Goal: Task Accomplishment & Management: Manage account settings

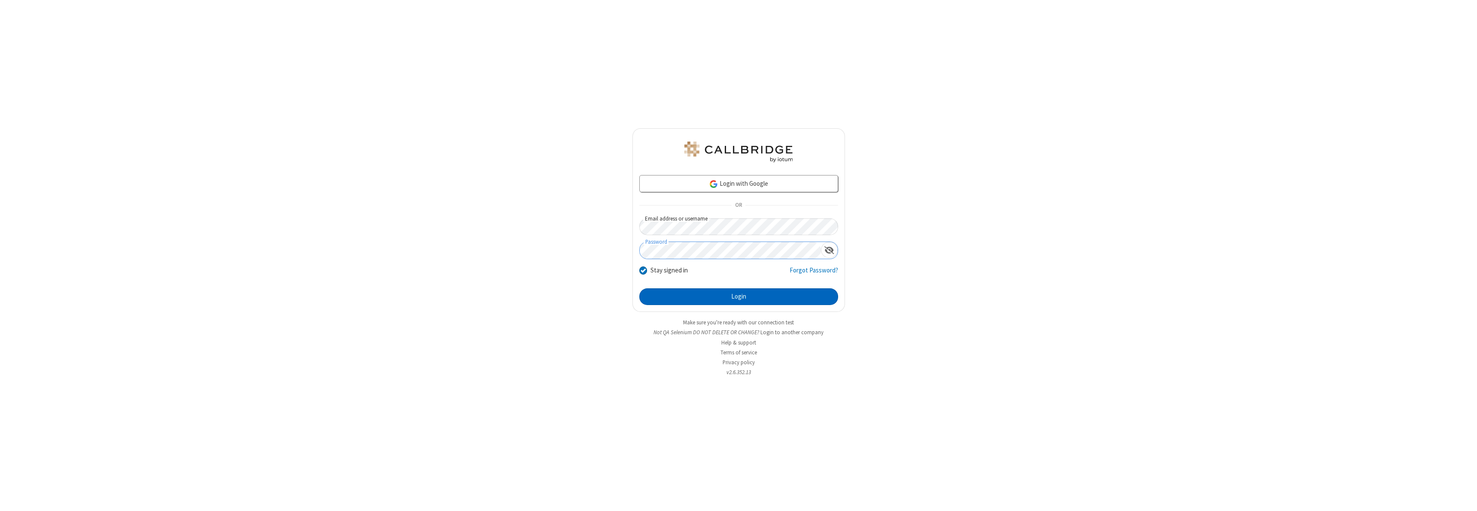
click at [738, 297] on button "Login" at bounding box center [738, 297] width 199 height 17
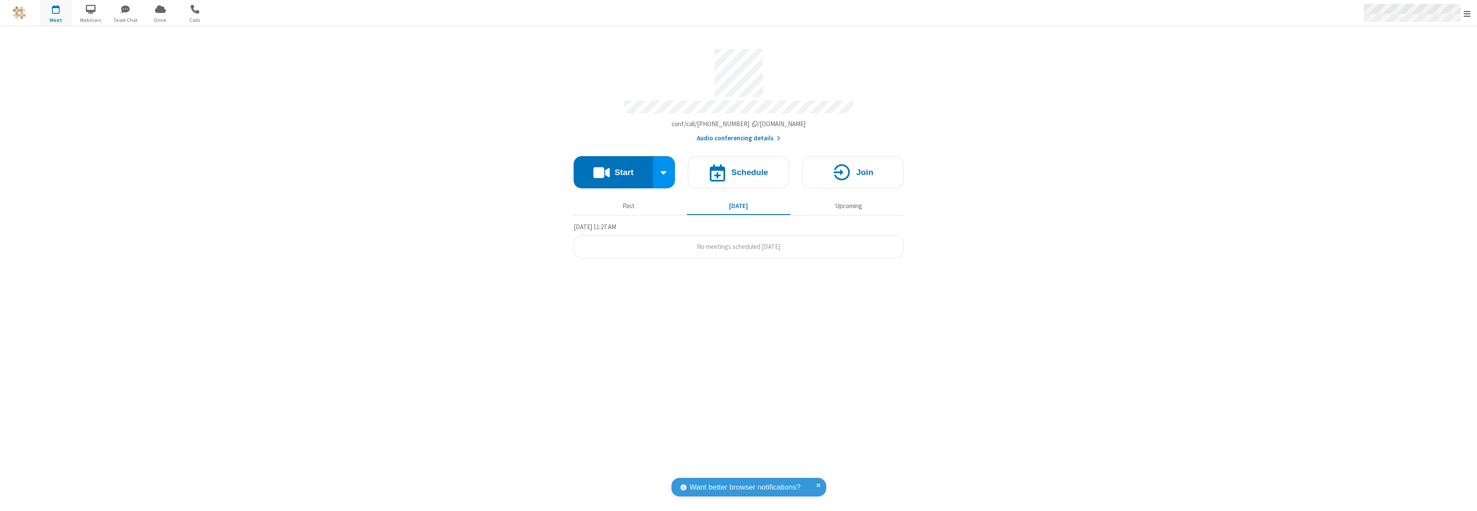
click at [1467, 13] on span "Open menu" at bounding box center [1467, 13] width 7 height 9
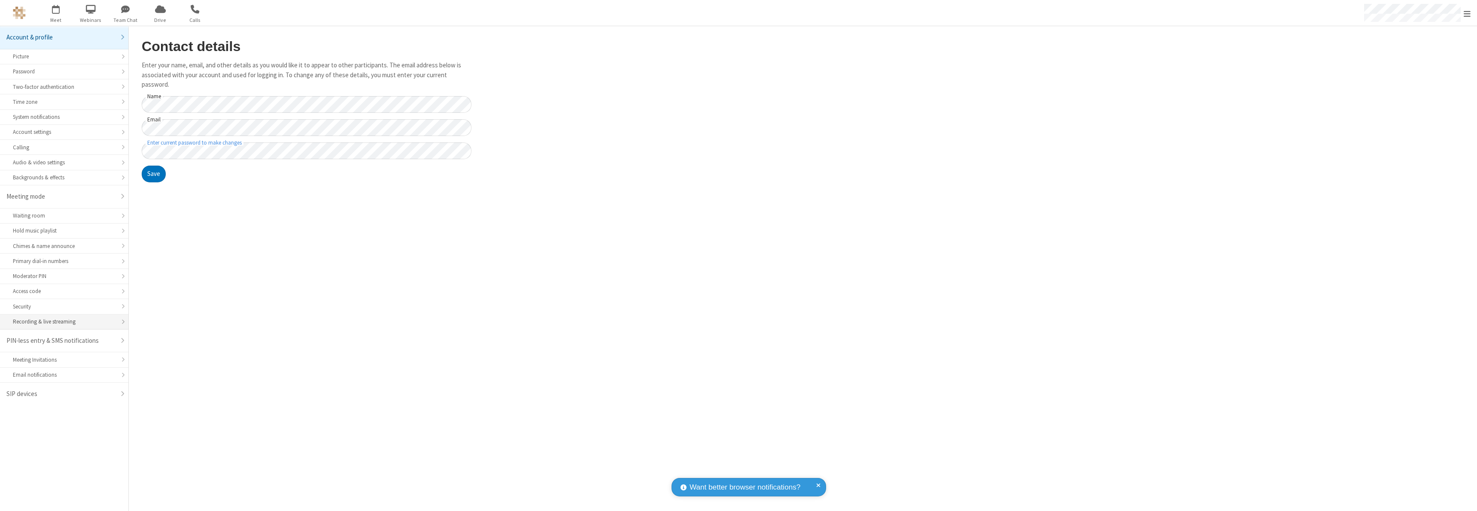
click at [64, 322] on div "Recording & live streaming" at bounding box center [64, 322] width 103 height 8
